Goal: Browse casually: Explore the website without a specific task or goal

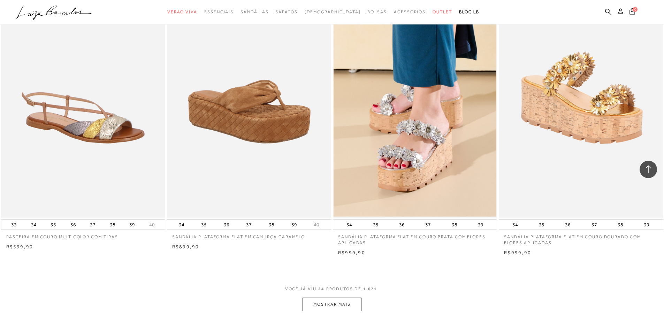
scroll to position [1604, 0]
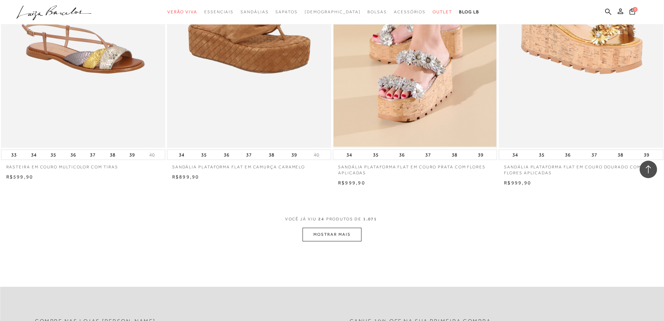
click at [349, 238] on button "MOSTRAR MAIS" at bounding box center [332, 234] width 59 height 14
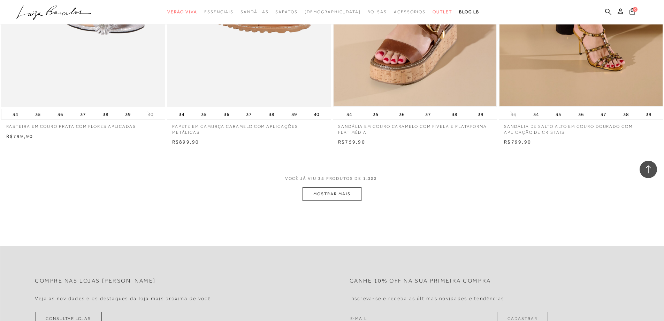
scroll to position [1709, 0]
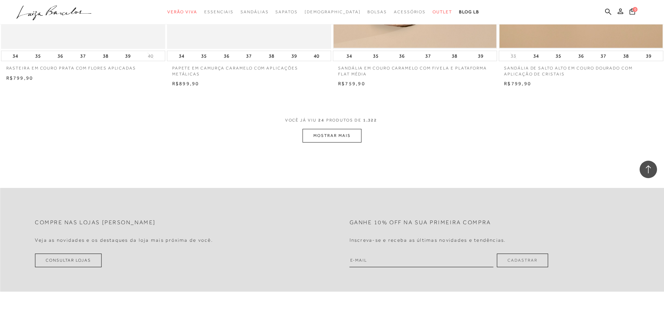
click at [359, 134] on button "MOSTRAR MAIS" at bounding box center [332, 136] width 59 height 14
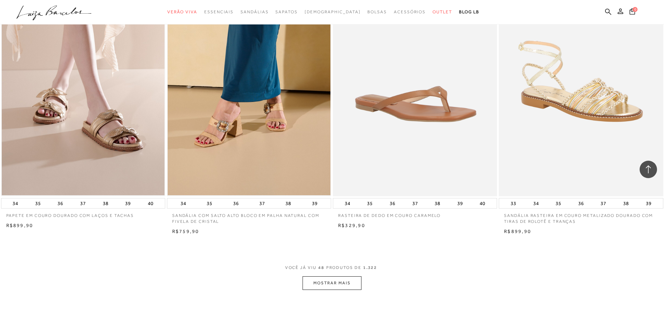
scroll to position [3383, 0]
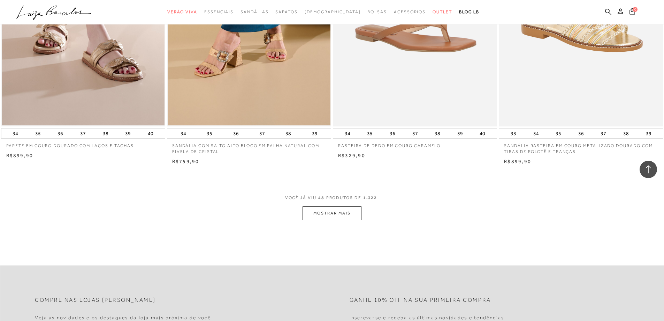
click at [313, 213] on button "MOSTRAR MAIS" at bounding box center [332, 213] width 59 height 14
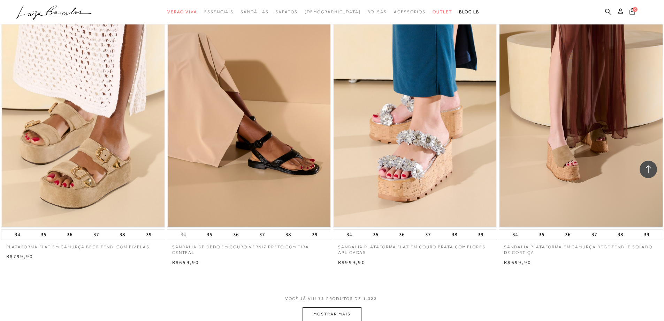
scroll to position [5104, 0]
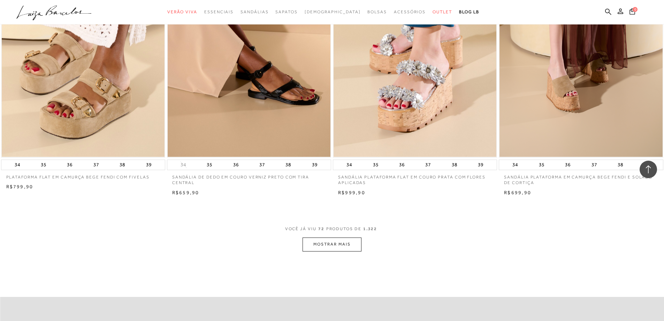
click at [336, 249] on button "MOSTRAR MAIS" at bounding box center [332, 244] width 59 height 14
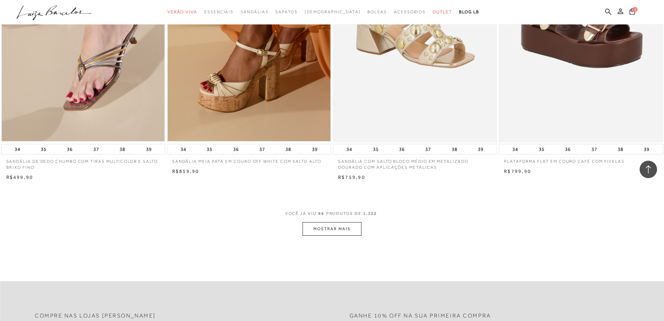
scroll to position [6941, 0]
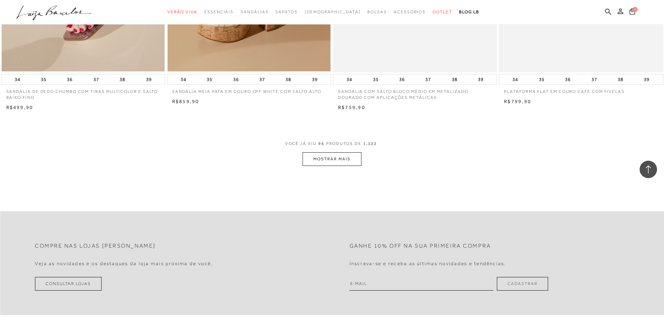
click at [340, 157] on button "MOSTRAR MAIS" at bounding box center [332, 159] width 59 height 14
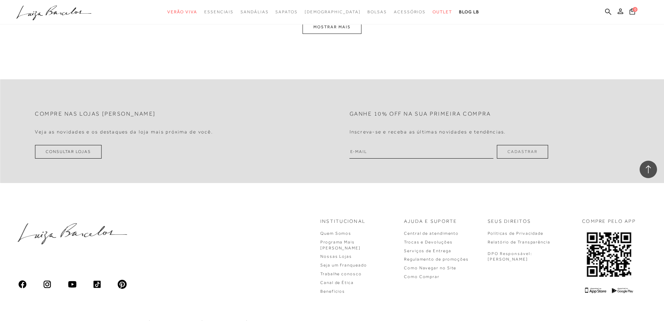
scroll to position [8812, 0]
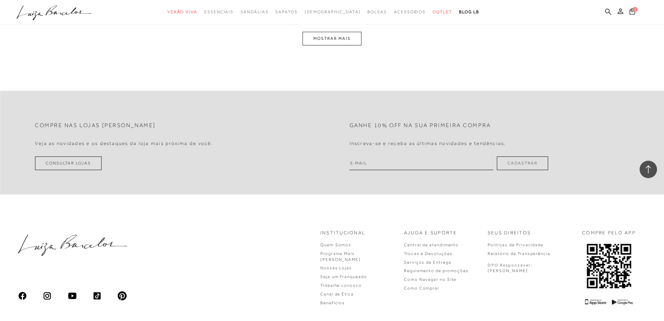
click at [348, 34] on button "MOSTRAR MAIS" at bounding box center [332, 39] width 59 height 14
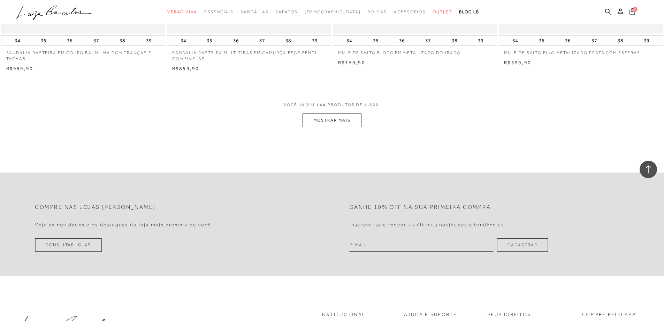
scroll to position [10465, 0]
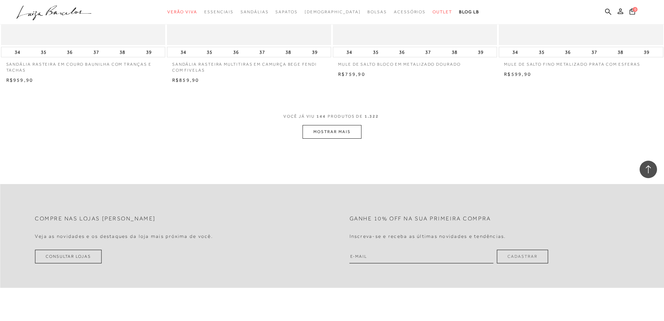
click at [339, 129] on button "MOSTRAR MAIS" at bounding box center [332, 132] width 59 height 14
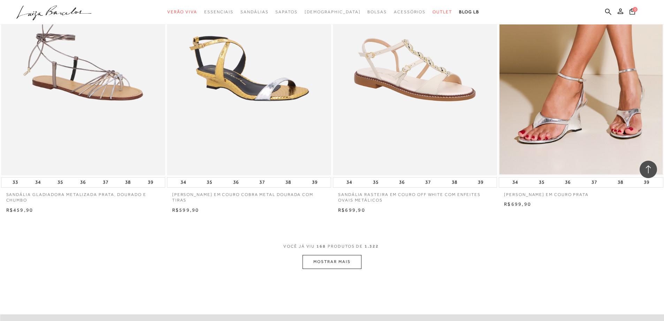
scroll to position [12139, 0]
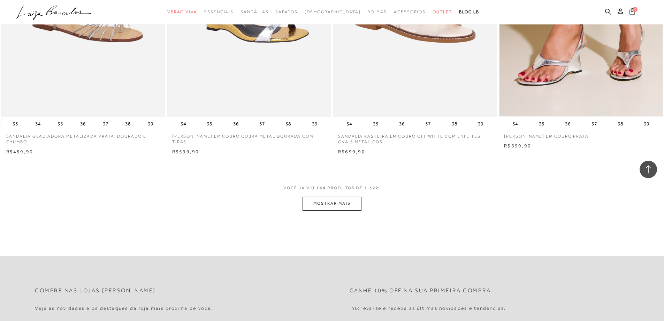
click at [351, 201] on button "MOSTRAR MAIS" at bounding box center [332, 203] width 59 height 14
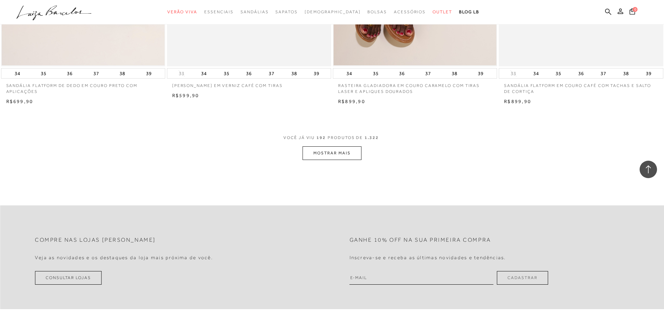
scroll to position [13999, 0]
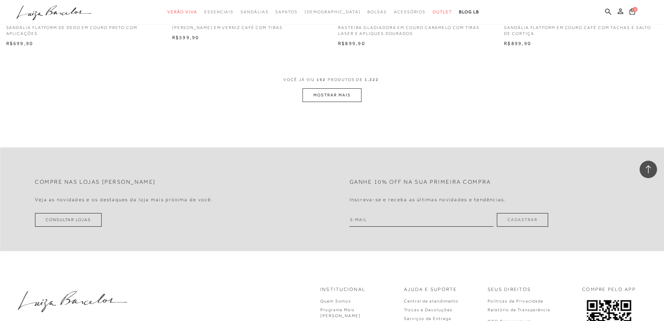
click at [350, 93] on button "MOSTRAR MAIS" at bounding box center [332, 95] width 59 height 14
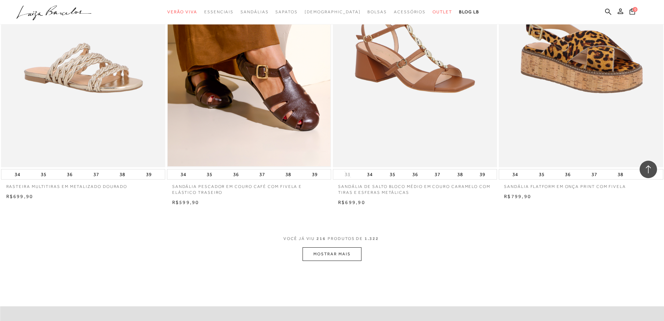
scroll to position [15639, 0]
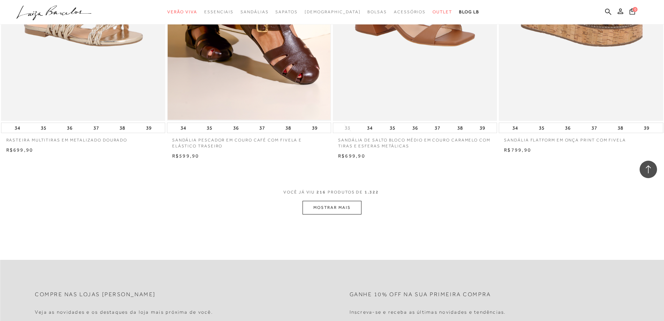
click at [347, 212] on button "MOSTRAR MAIS" at bounding box center [332, 208] width 59 height 14
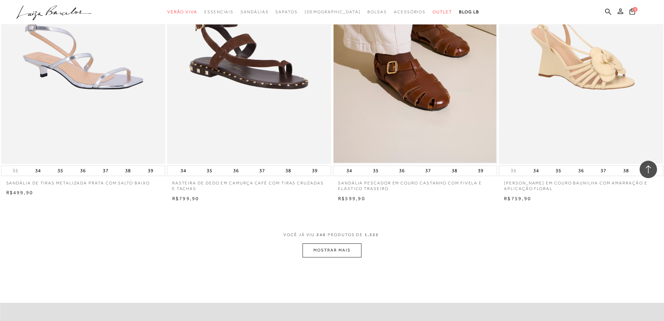
scroll to position [17417, 0]
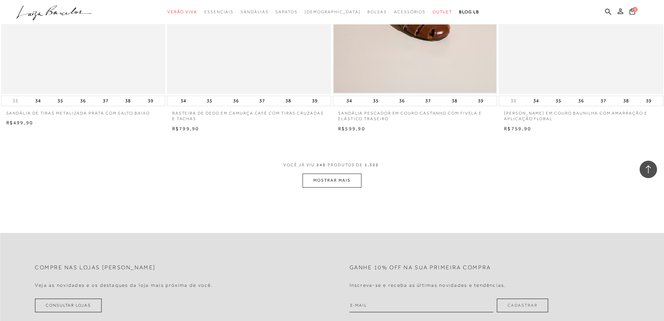
click at [339, 181] on button "MOSTRAR MAIS" at bounding box center [332, 180] width 59 height 14
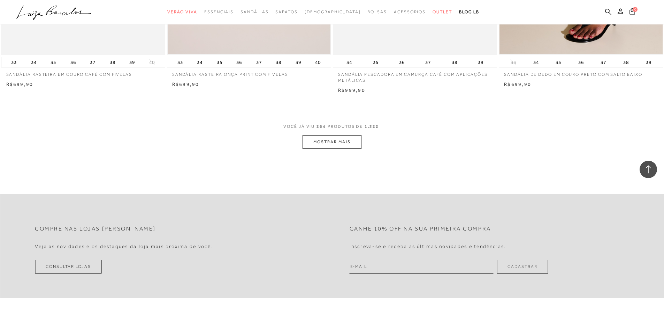
scroll to position [19220, 0]
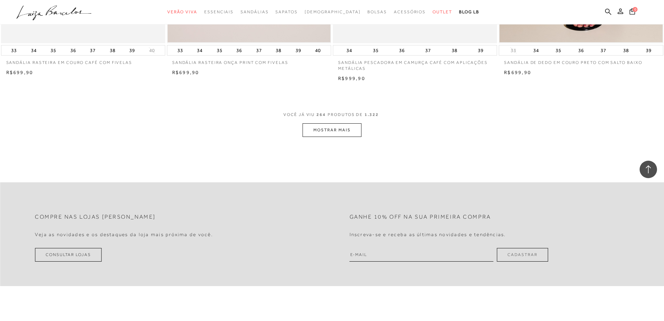
click at [338, 132] on button "MOSTRAR MAIS" at bounding box center [332, 130] width 59 height 14
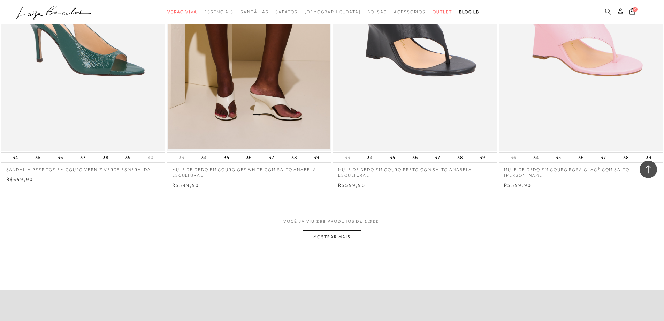
scroll to position [20940, 0]
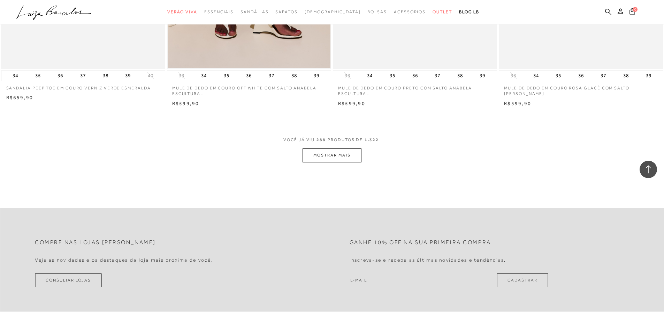
click at [354, 159] on button "MOSTRAR MAIS" at bounding box center [332, 155] width 59 height 14
